Goal: Register for event/course

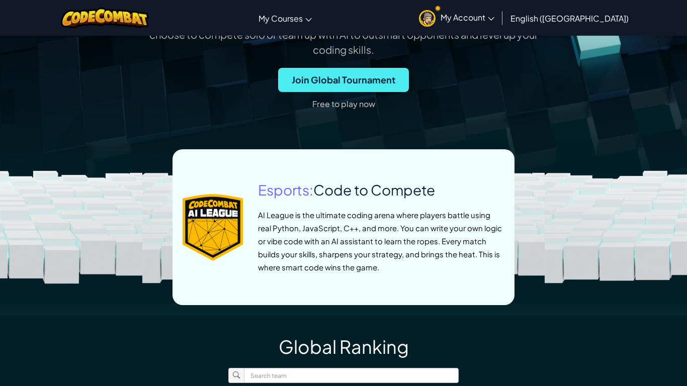
scroll to position [367, 0]
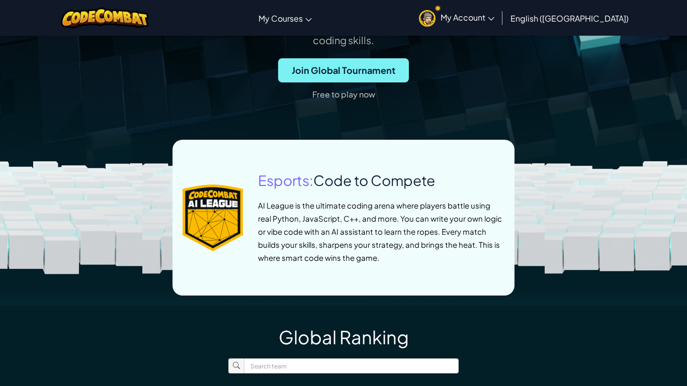
click at [337, 82] on span "Join Global Tournament" at bounding box center [343, 70] width 131 height 24
